Goal: Check status: Check status

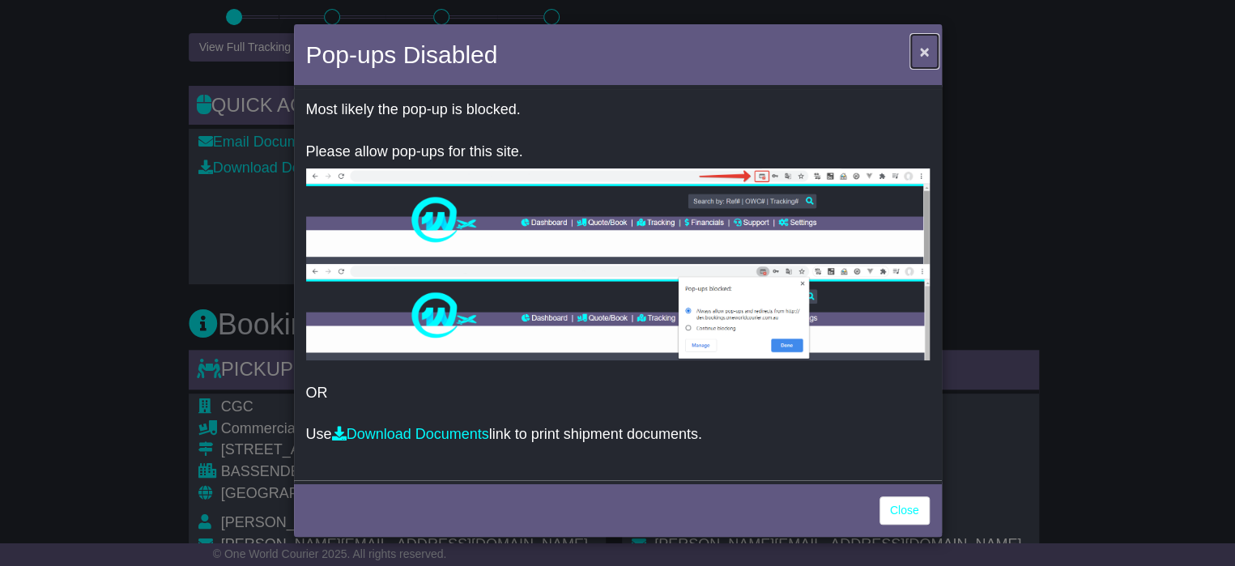
click at [926, 51] on span "×" at bounding box center [924, 51] width 10 height 19
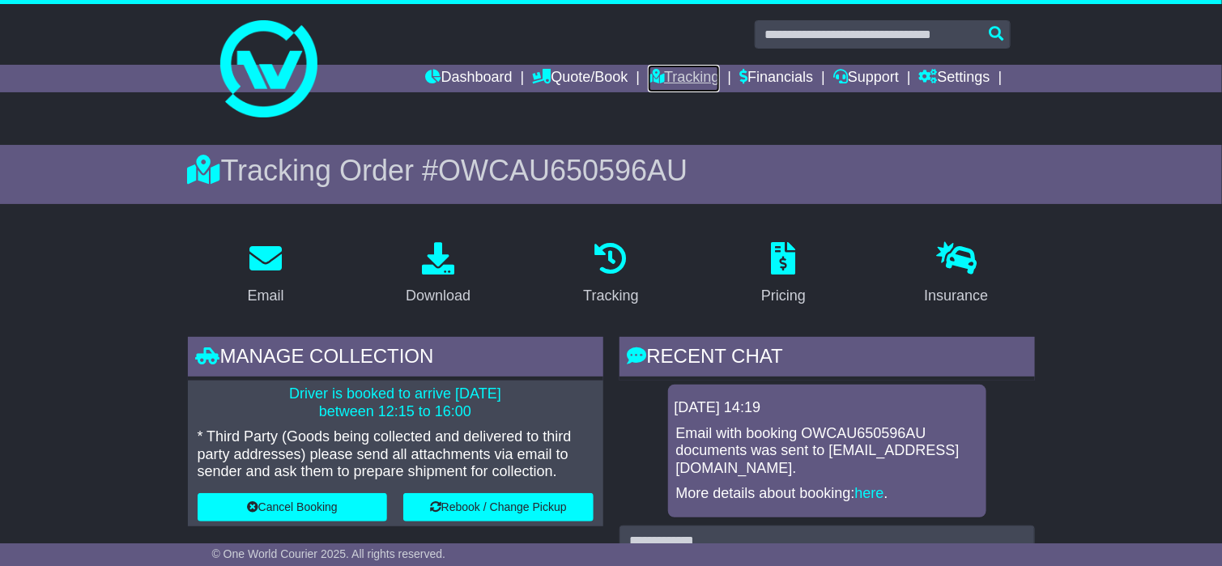
click at [679, 76] on link "Tracking" at bounding box center [683, 79] width 71 height 28
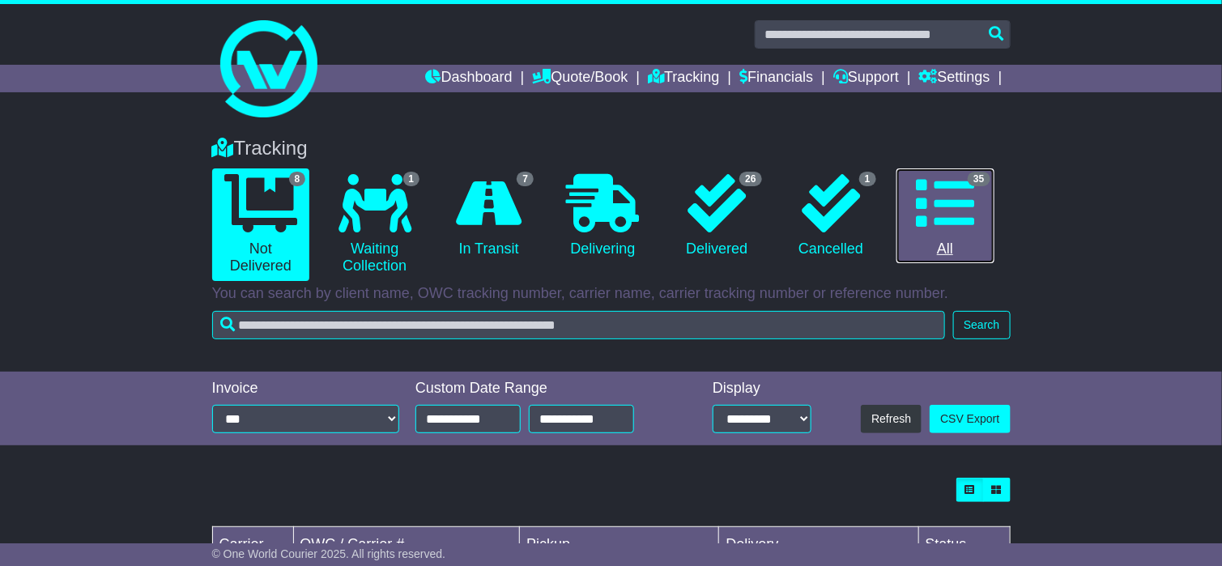
click at [941, 203] on icon at bounding box center [945, 203] width 58 height 58
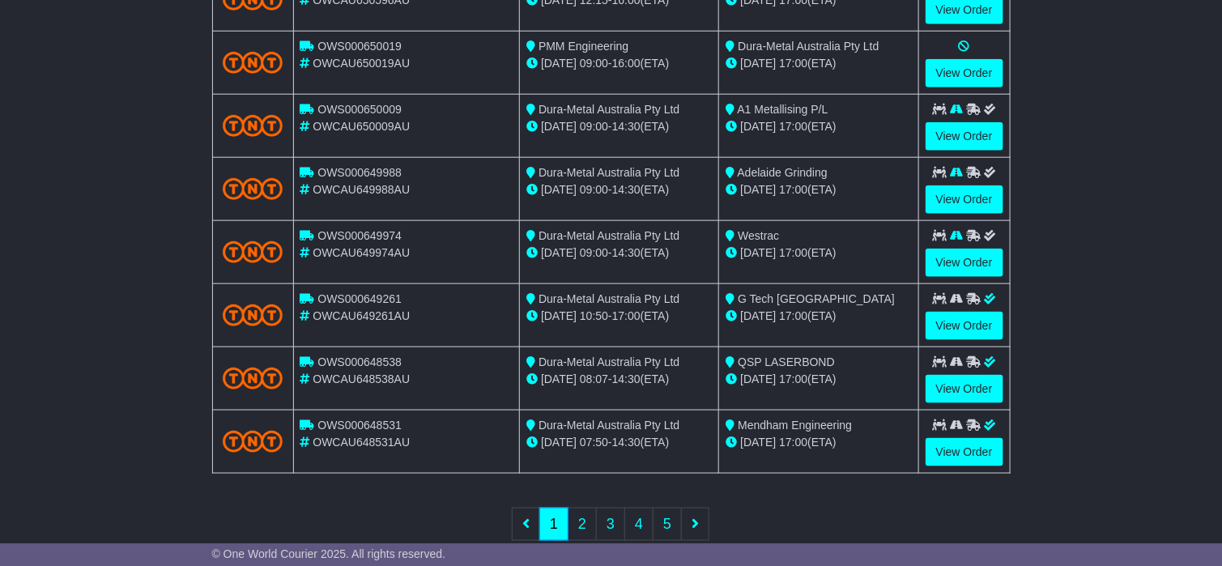
scroll to position [625, 0]
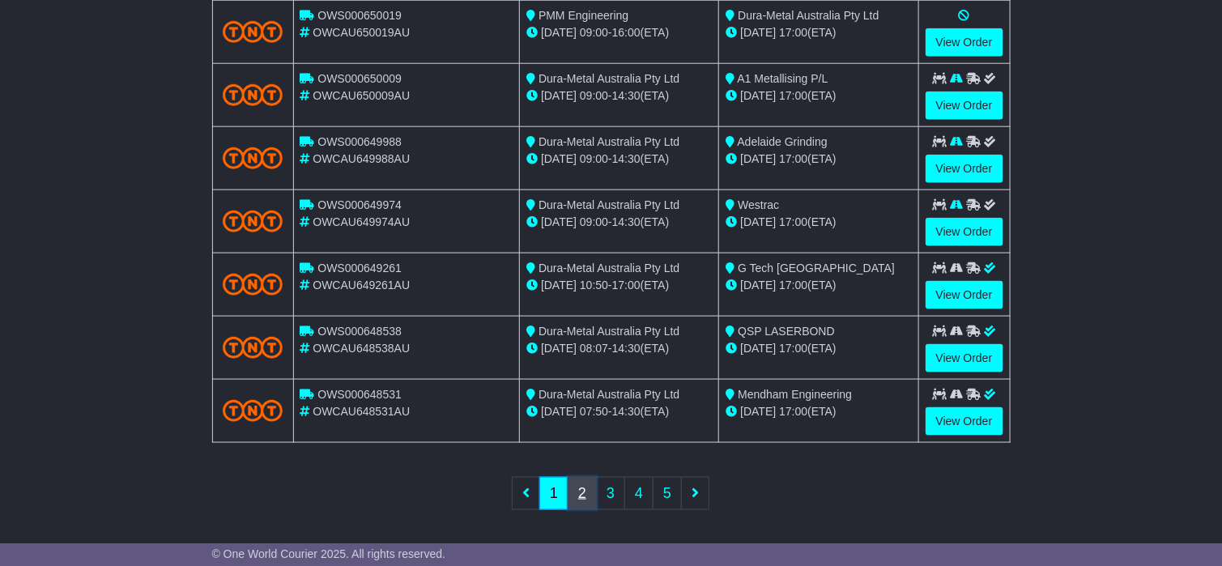
click at [582, 487] on link "2" at bounding box center [582, 493] width 29 height 33
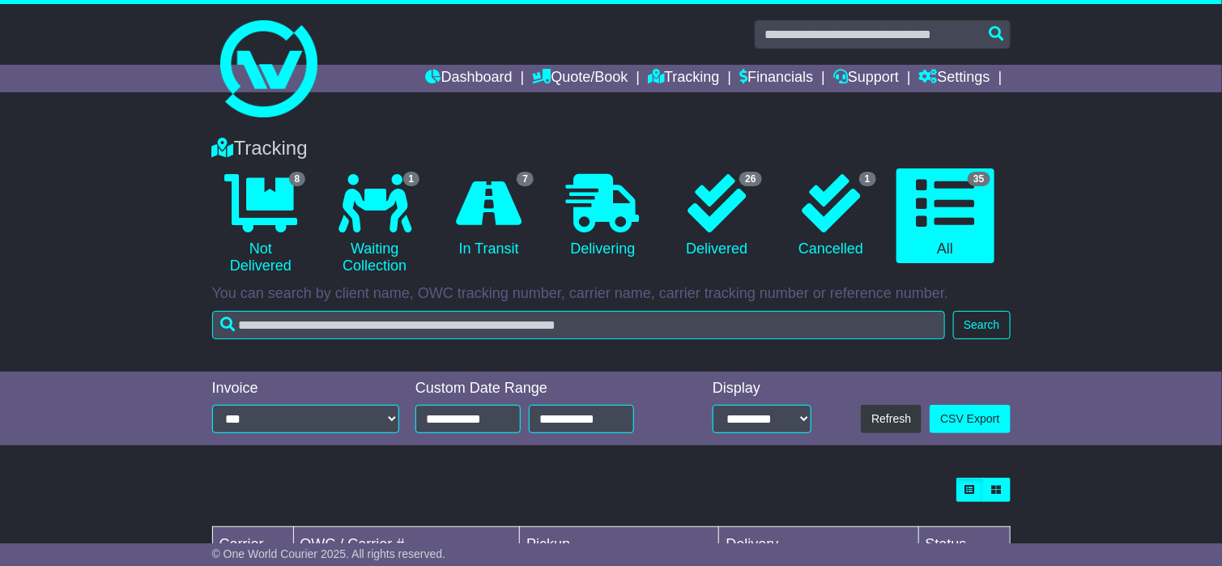
scroll to position [243, 0]
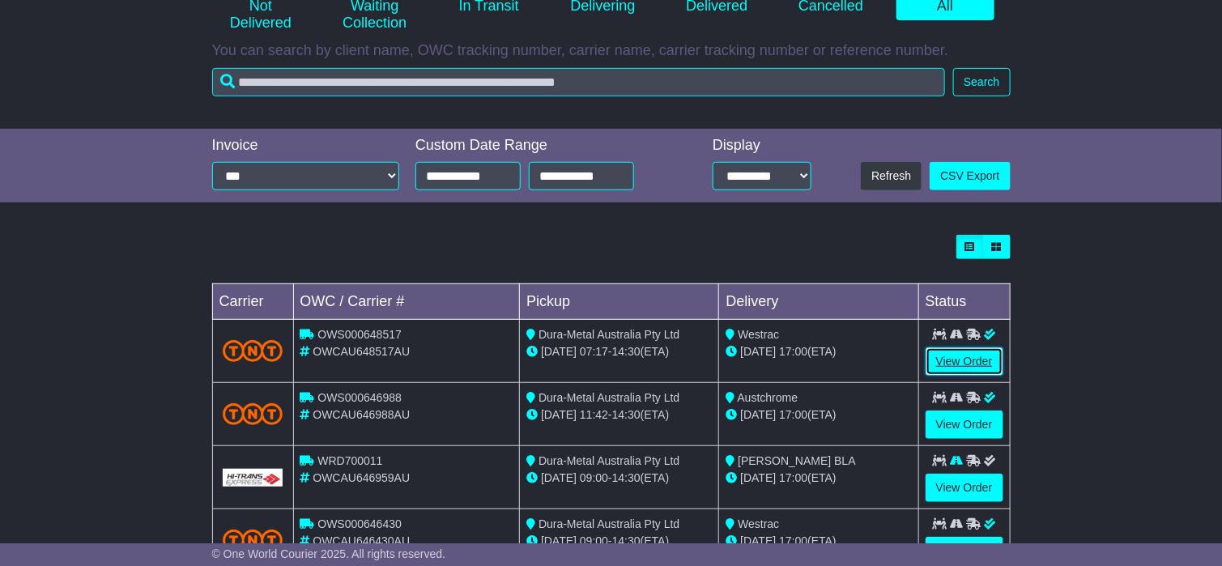
click at [974, 353] on link "View Order" at bounding box center [965, 362] width 78 height 28
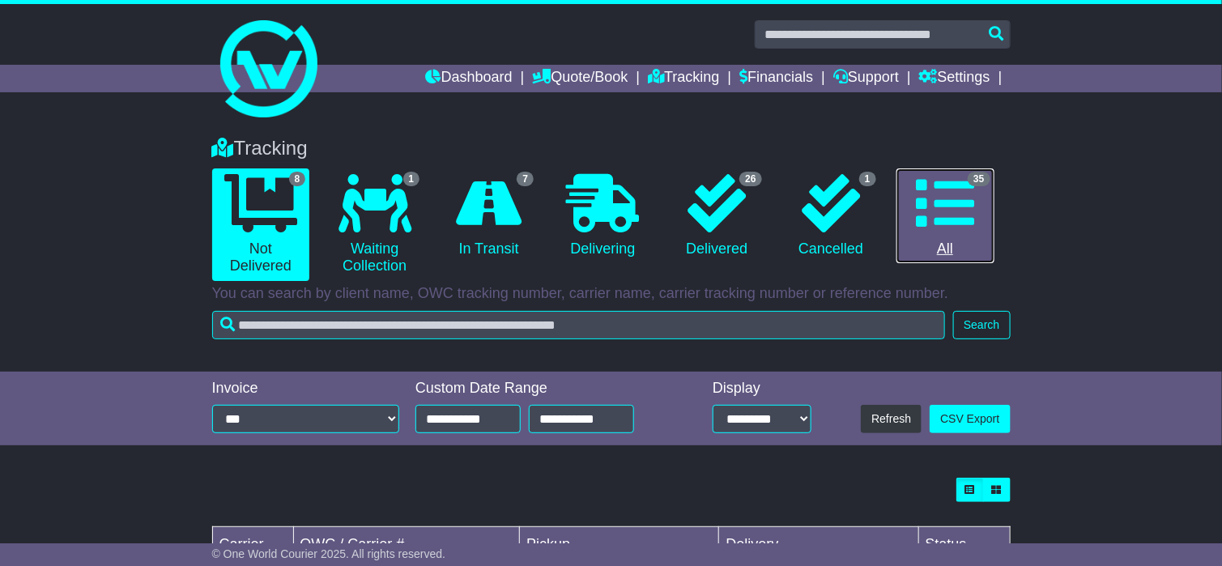
click at [922, 204] on icon at bounding box center [945, 203] width 58 height 58
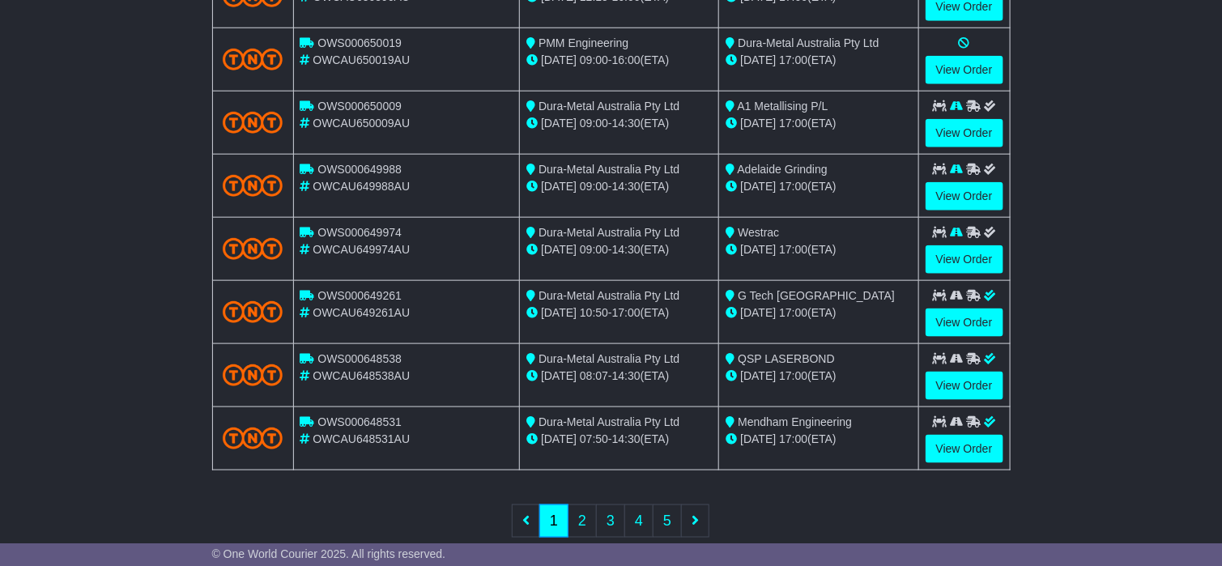
scroll to position [625, 0]
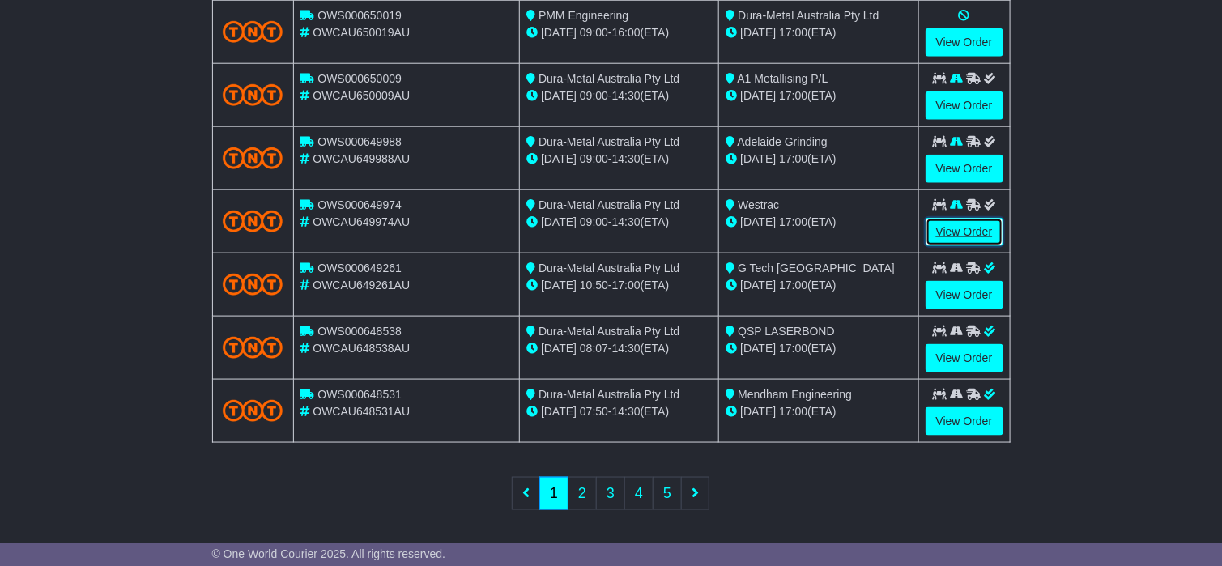
click at [950, 233] on link "View Order" at bounding box center [965, 232] width 78 height 28
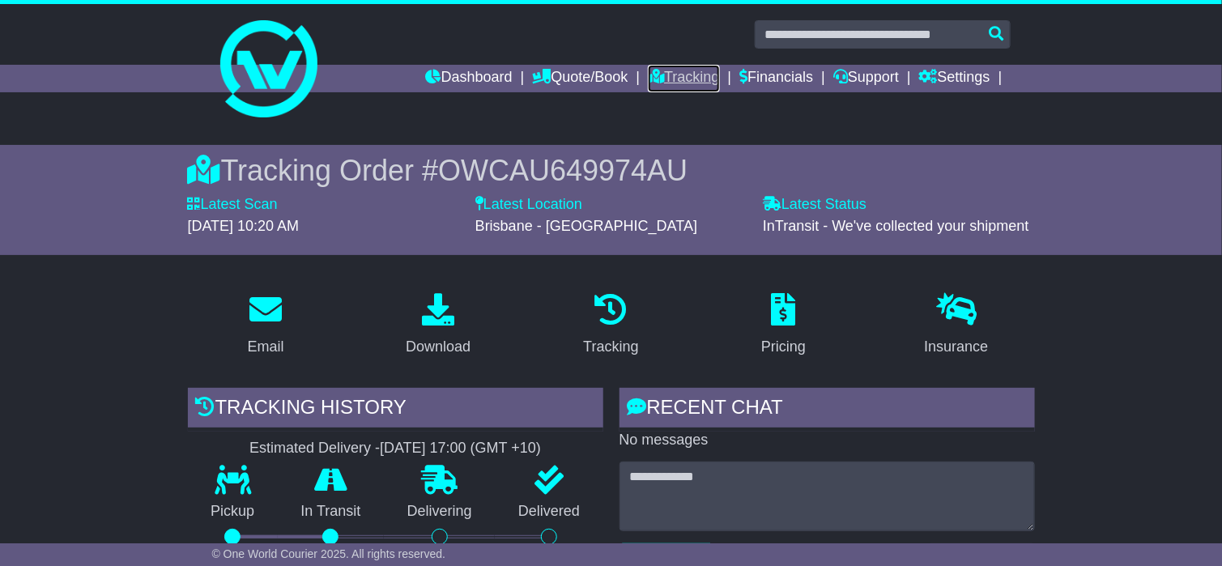
click at [674, 77] on link "Tracking" at bounding box center [683, 79] width 71 height 28
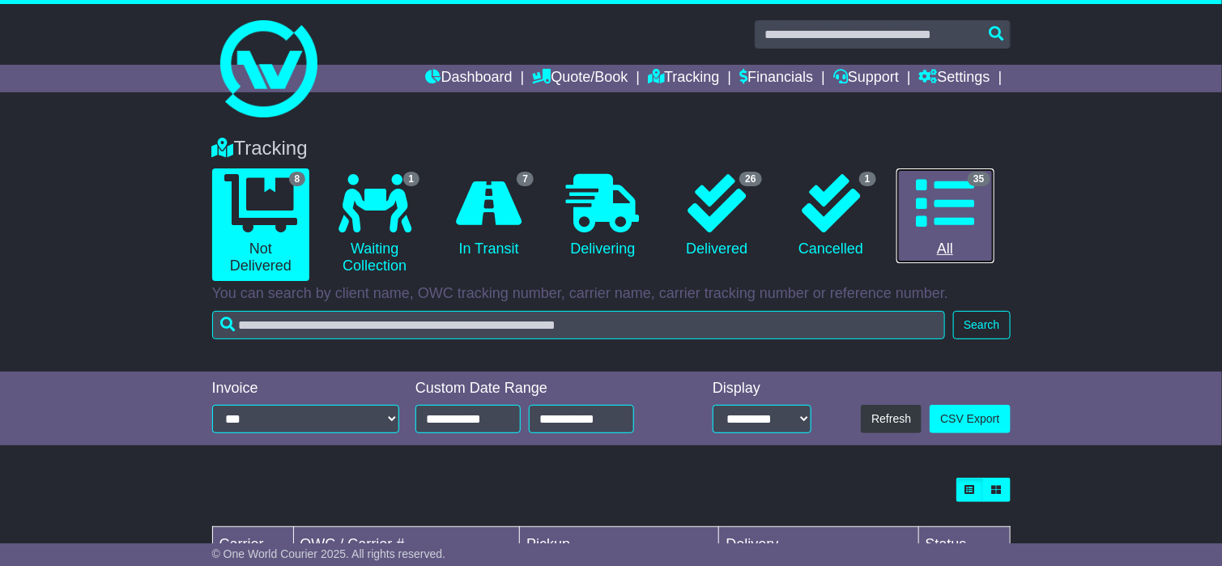
click at [953, 213] on icon at bounding box center [945, 203] width 58 height 58
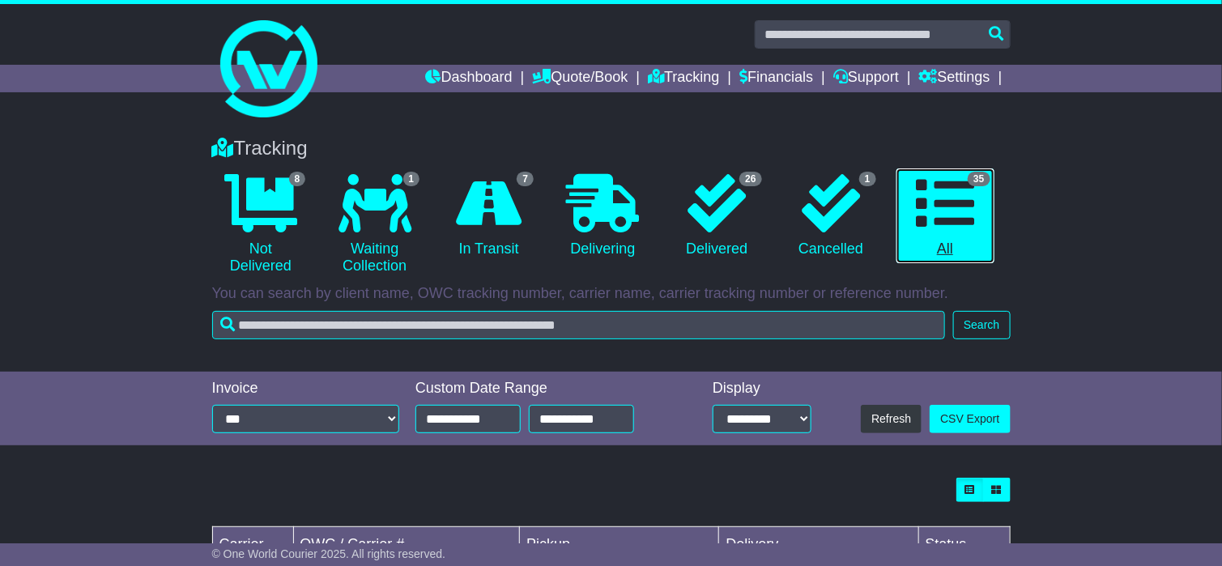
click at [939, 194] on icon at bounding box center [945, 203] width 58 height 58
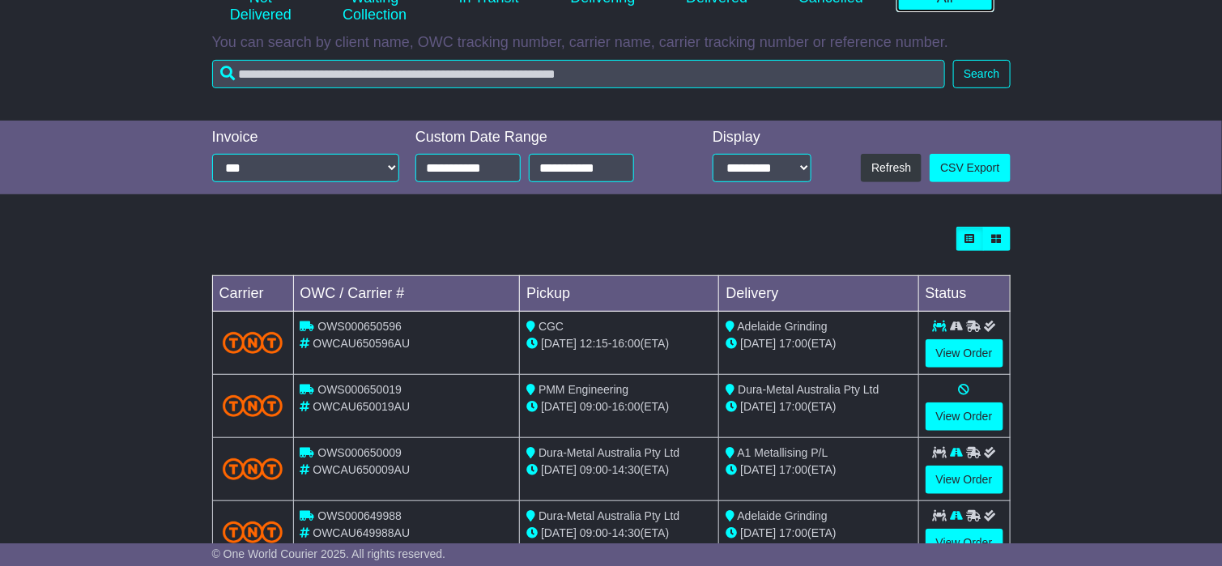
scroll to position [486, 0]
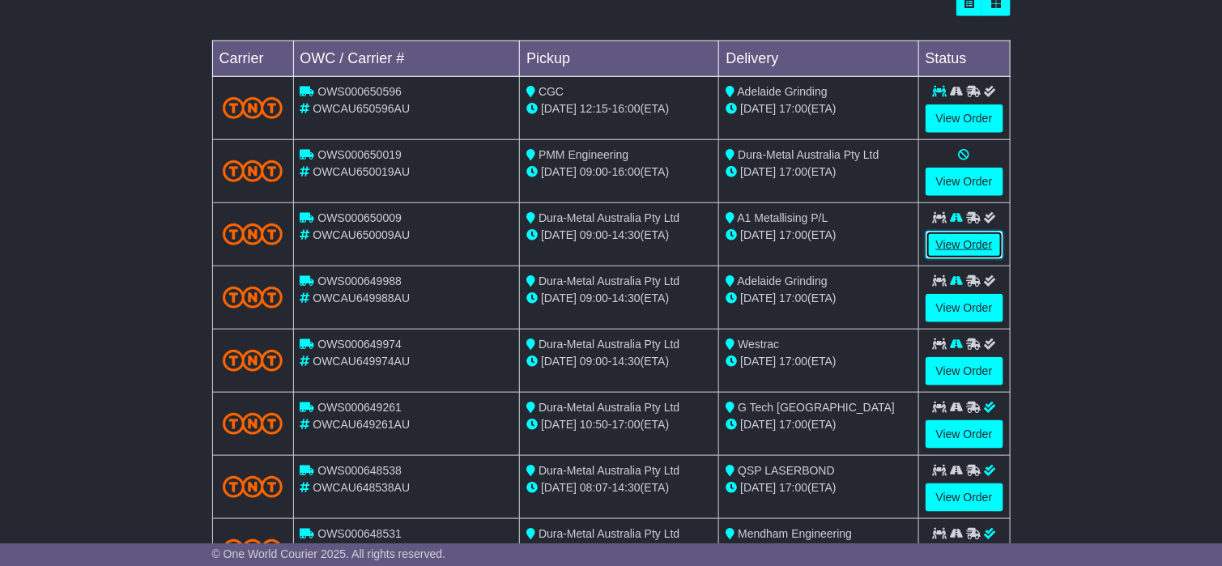
click at [950, 245] on link "View Order" at bounding box center [965, 245] width 78 height 28
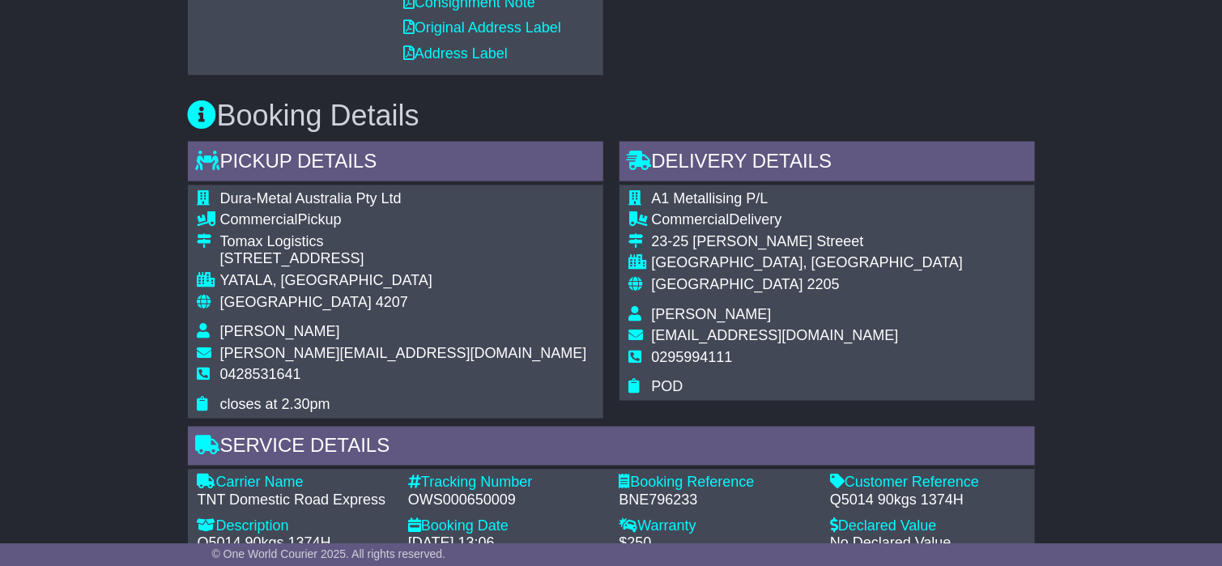
scroll to position [243, 0]
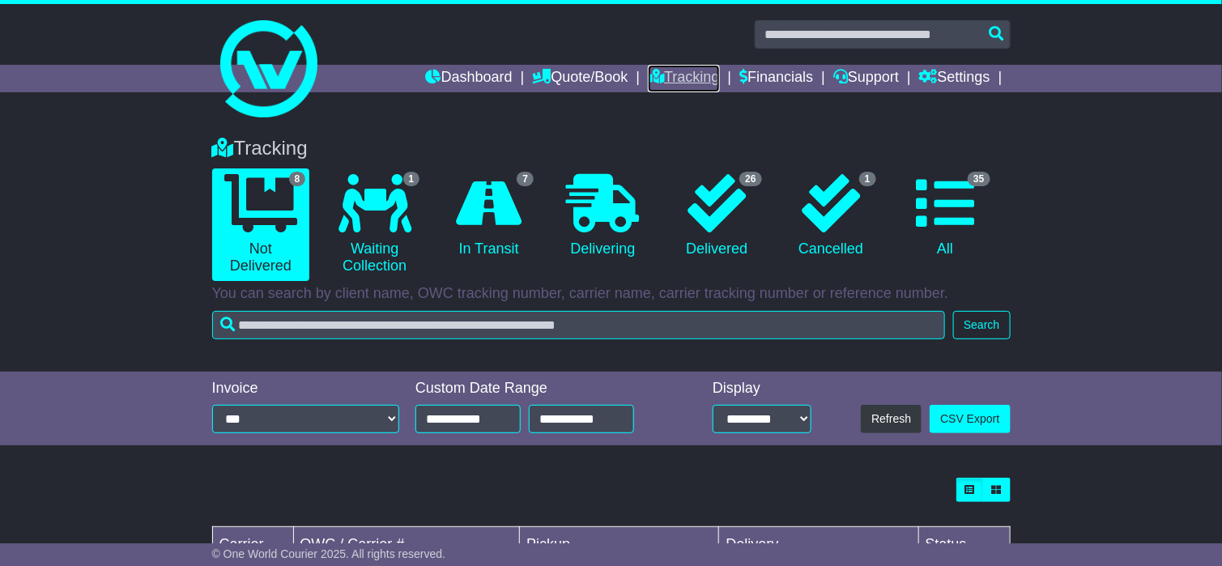
click at [671, 75] on link "Tracking" at bounding box center [683, 79] width 71 height 28
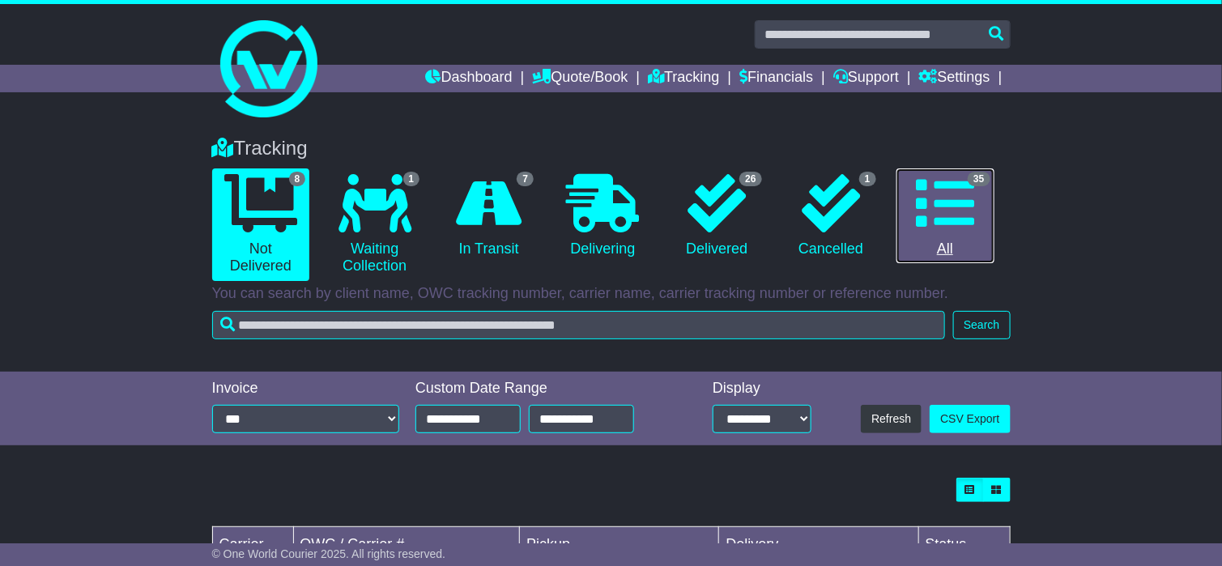
click at [962, 203] on icon at bounding box center [945, 203] width 58 height 58
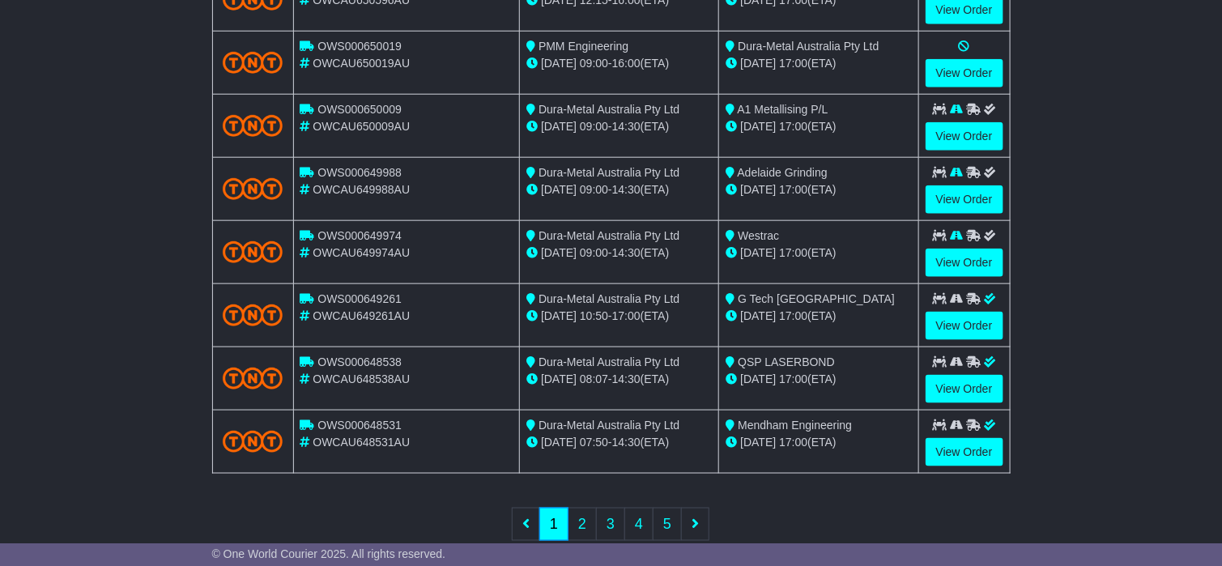
scroll to position [625, 0]
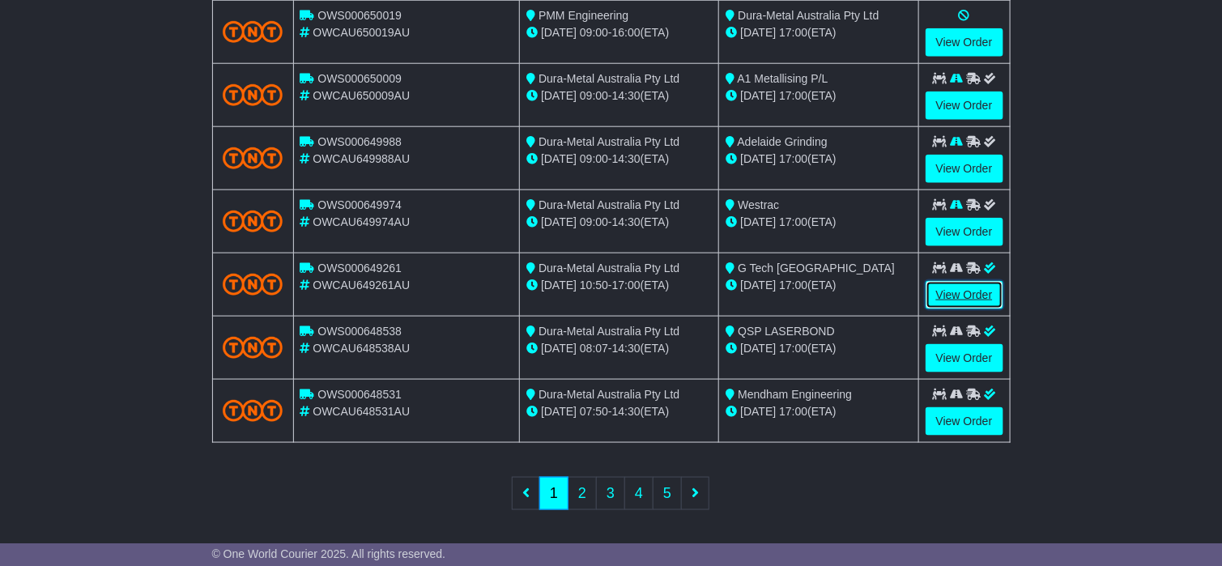
click at [949, 293] on link "View Order" at bounding box center [965, 295] width 78 height 28
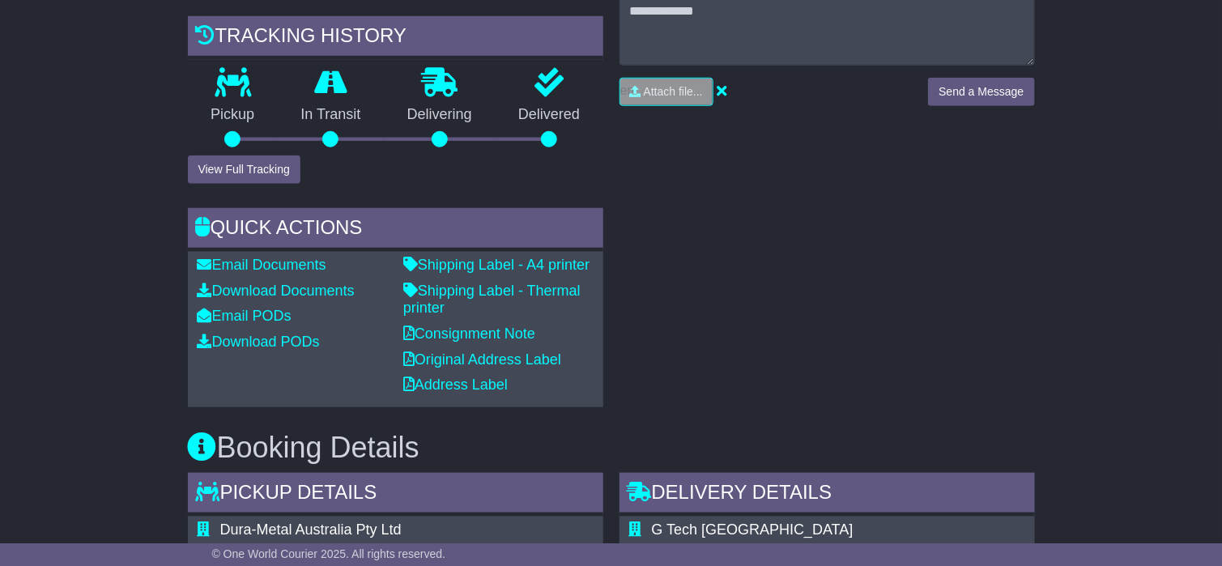
scroll to position [486, 0]
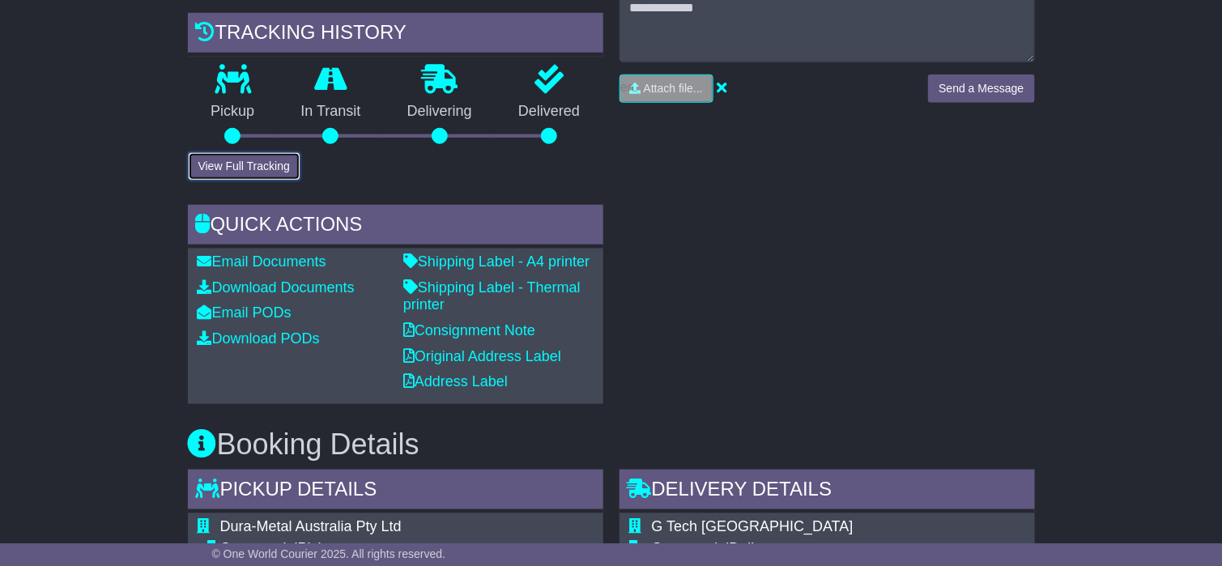
click at [229, 181] on button "View Full Tracking" at bounding box center [244, 166] width 113 height 28
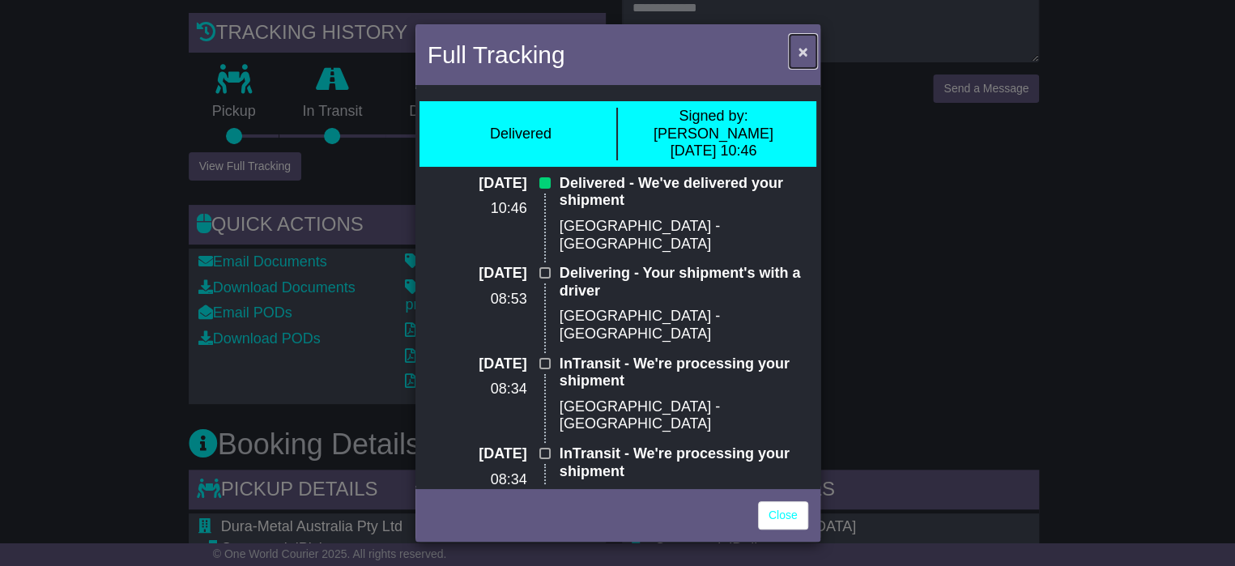
click at [807, 52] on span "×" at bounding box center [803, 51] width 10 height 19
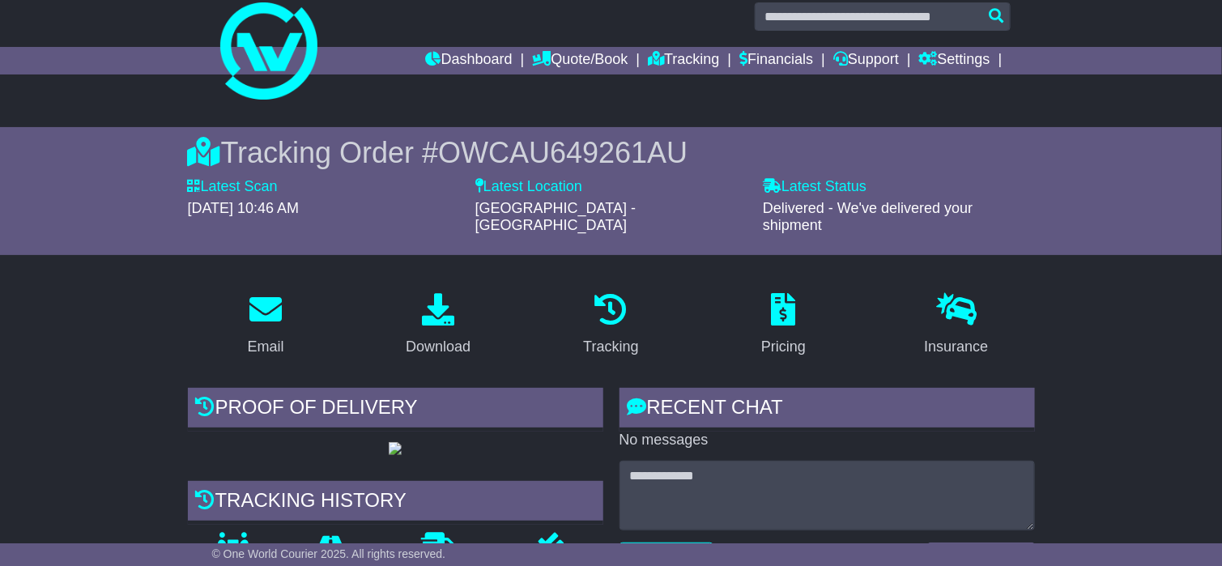
scroll to position [0, 0]
